Goal: Navigation & Orientation: Find specific page/section

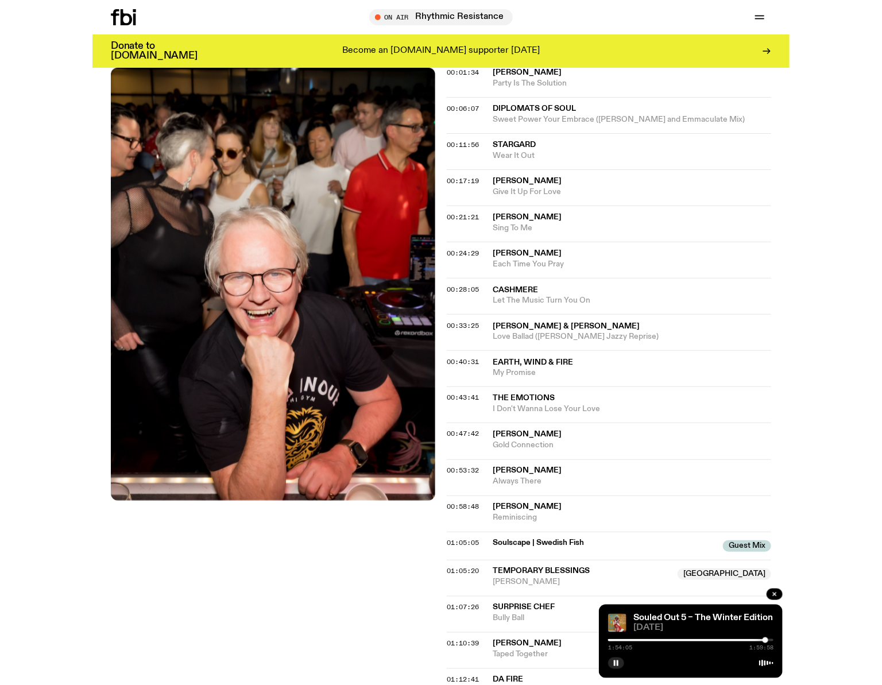
scroll to position [428, 0]
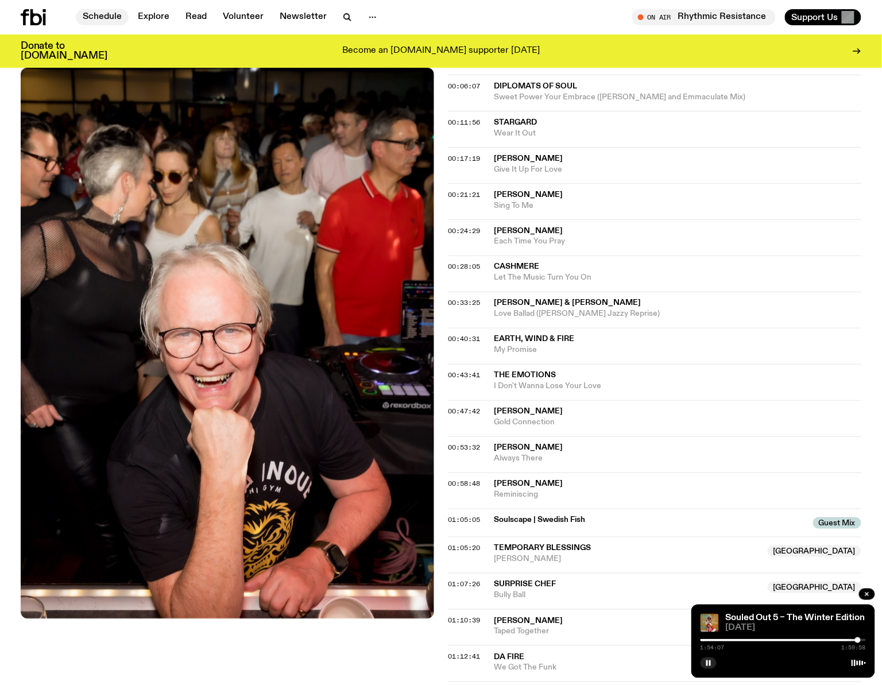
click at [104, 21] on link "Schedule" at bounding box center [102, 17] width 53 height 16
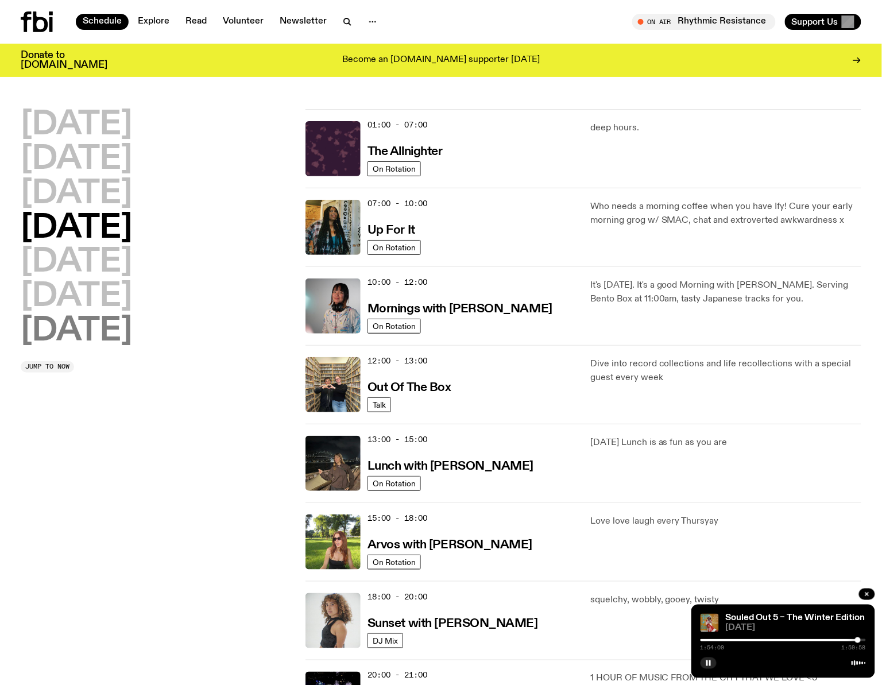
click at [87, 327] on h2 "[DATE]" at bounding box center [76, 331] width 111 height 32
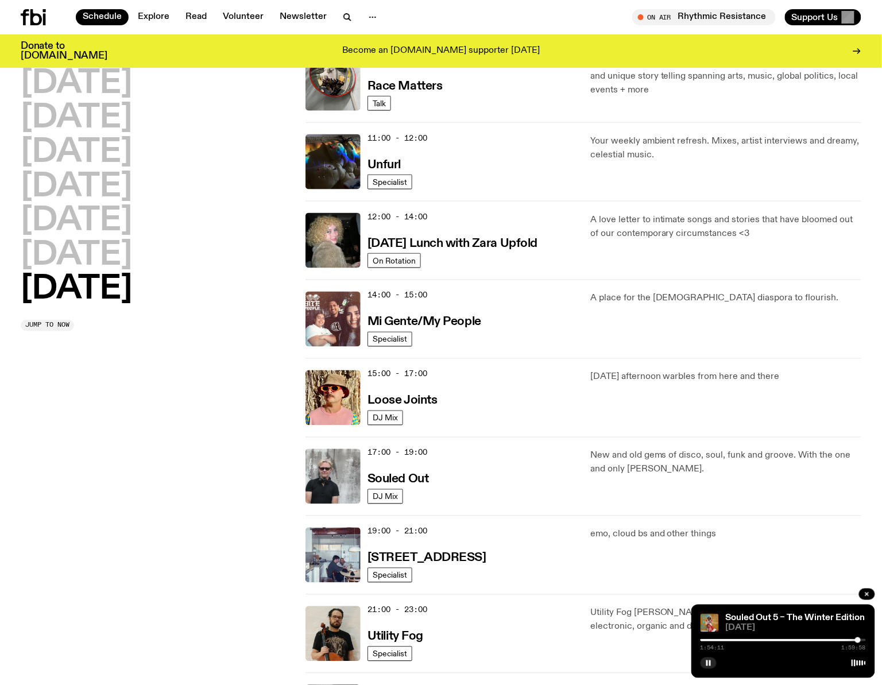
scroll to position [389, 0]
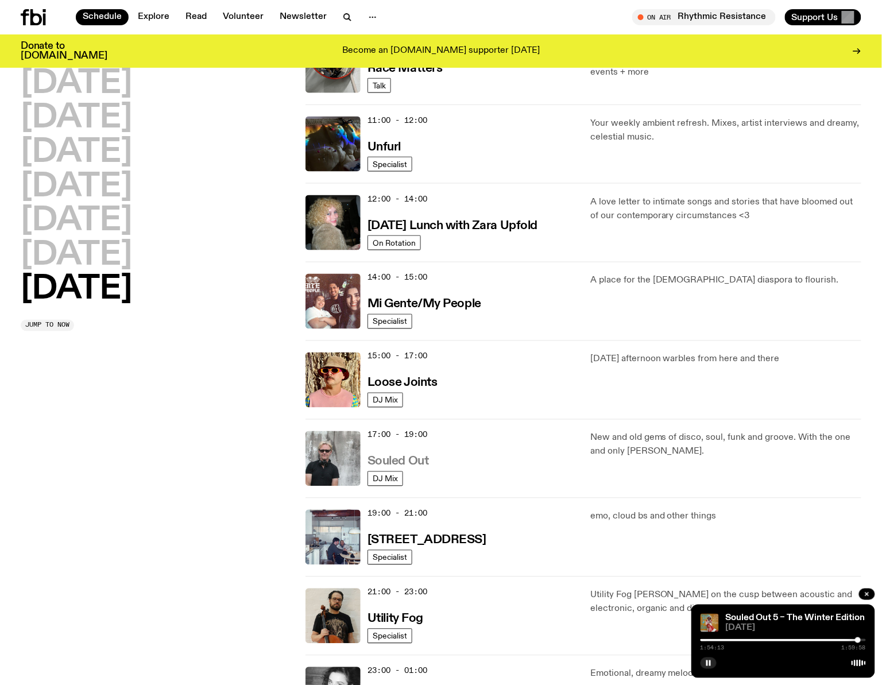
click at [396, 461] on h3 "Souled Out" at bounding box center [398, 462] width 61 height 12
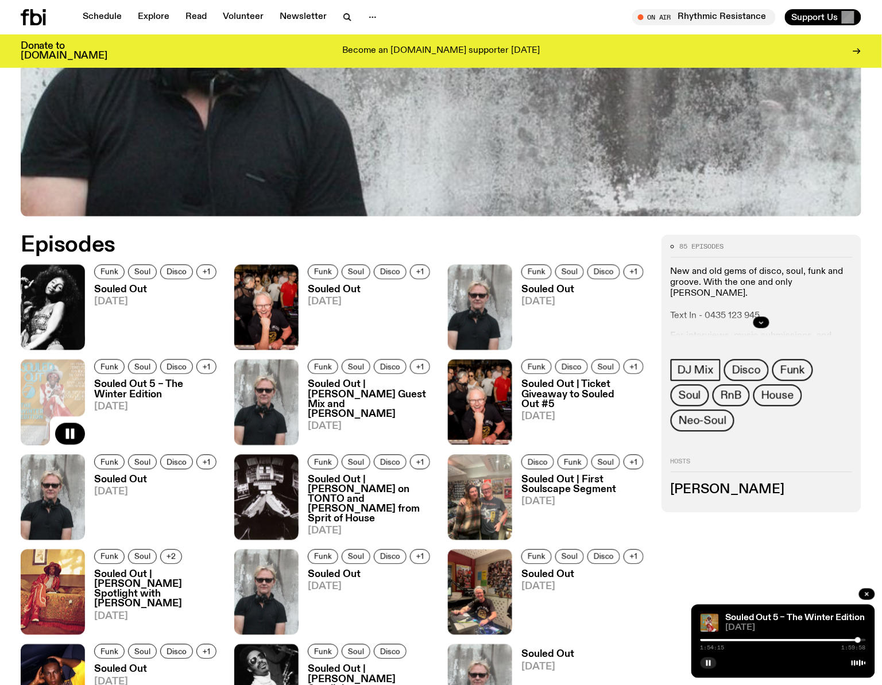
scroll to position [419, 0]
click at [534, 293] on h3 "Souled Out" at bounding box center [584, 291] width 126 height 10
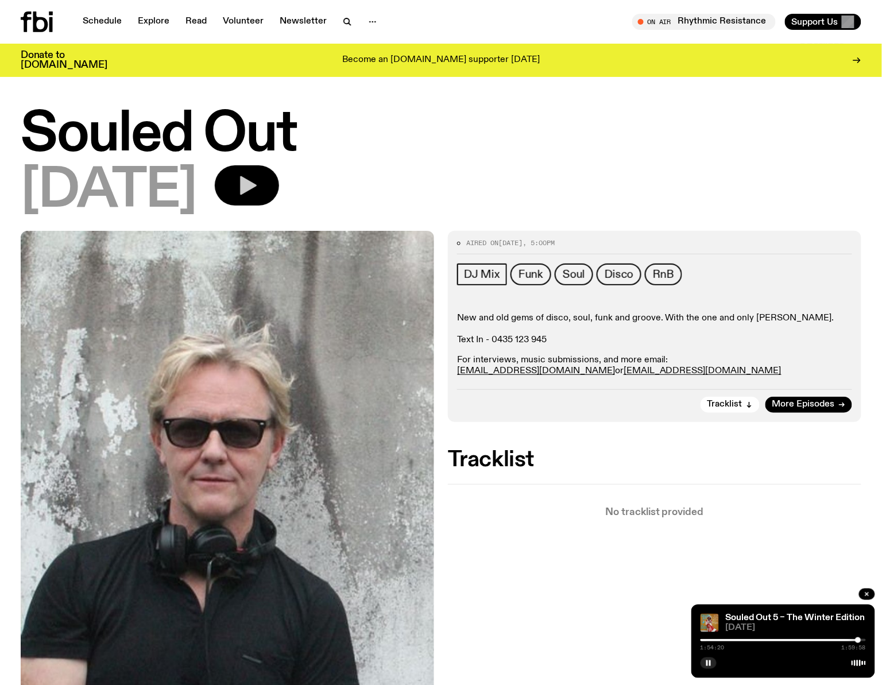
click at [258, 179] on icon "button" at bounding box center [246, 185] width 23 height 23
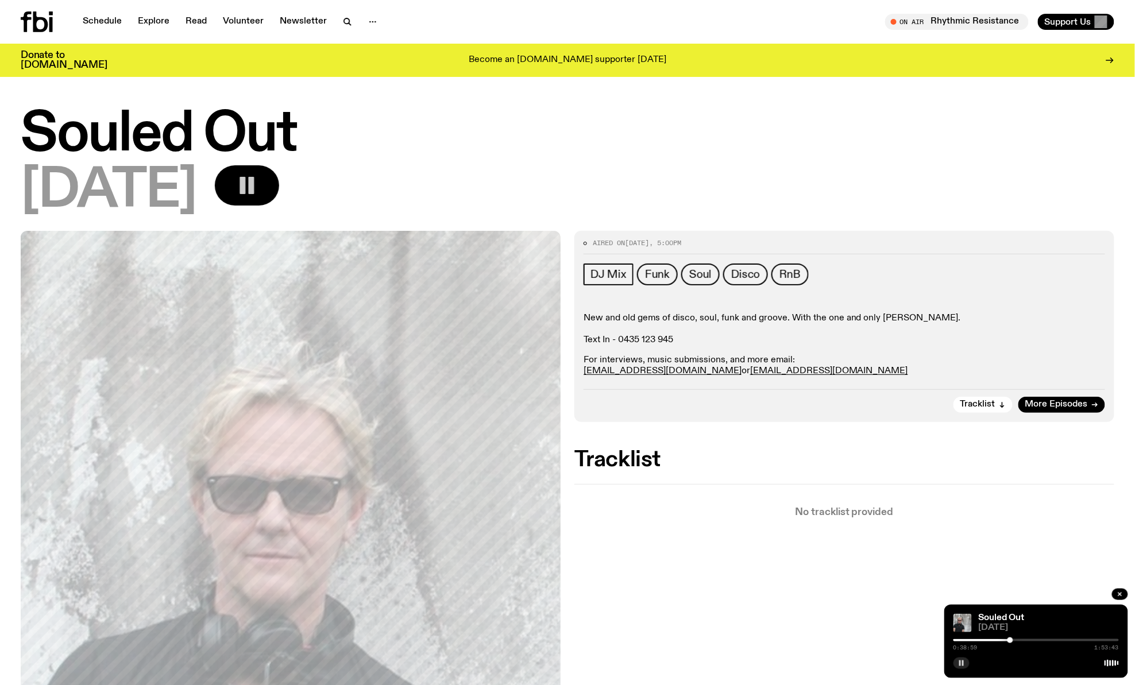
click at [961, 666] on rect "button" at bounding box center [960, 663] width 2 height 6
